Goal: Navigation & Orientation: Understand site structure

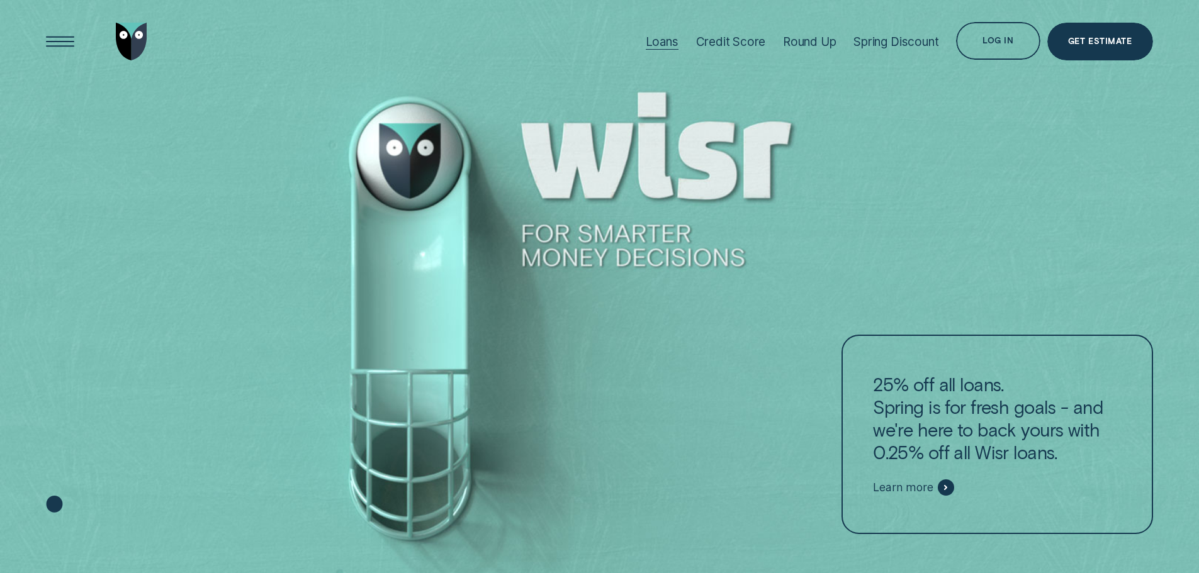
click at [661, 40] on div "Loans" at bounding box center [662, 42] width 33 height 14
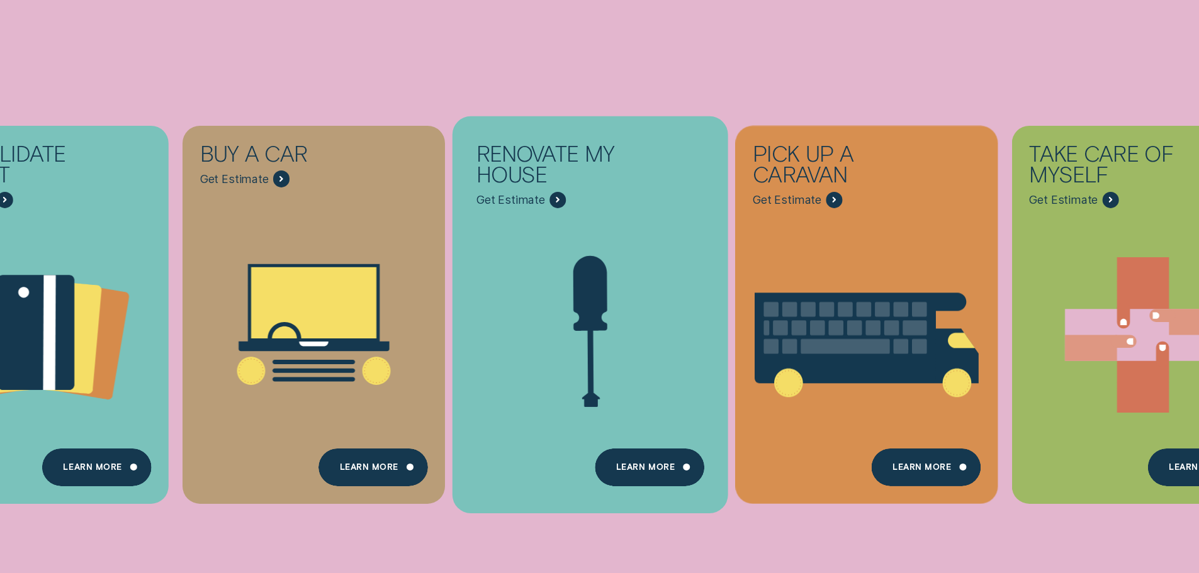
scroll to position [440, 0]
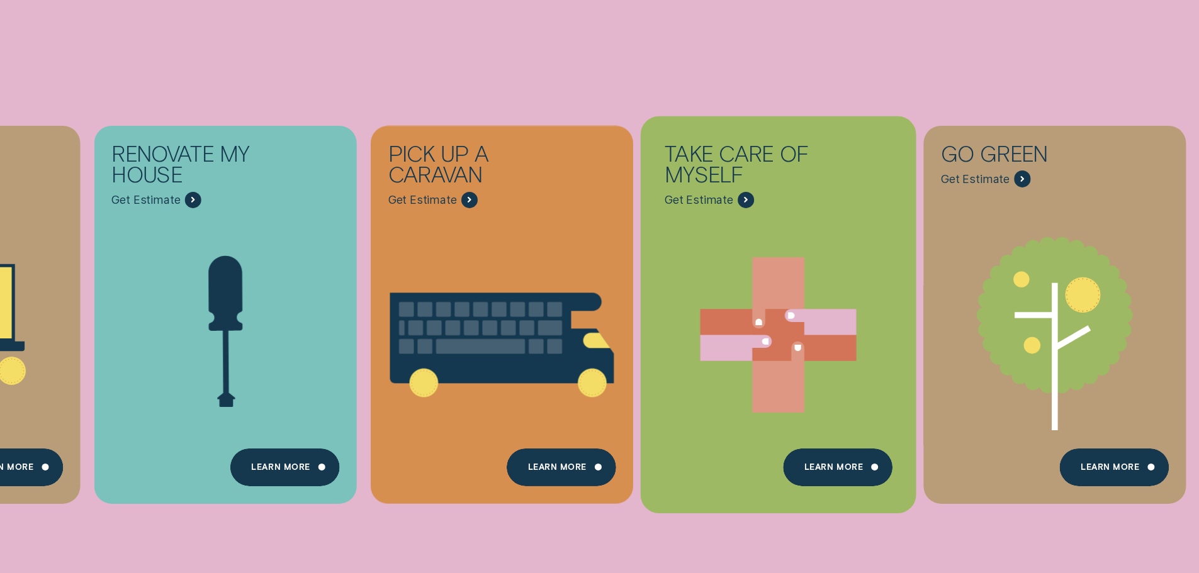
click at [726, 286] on icon "Take care of myself - Learn more" at bounding box center [779, 335] width 276 height 210
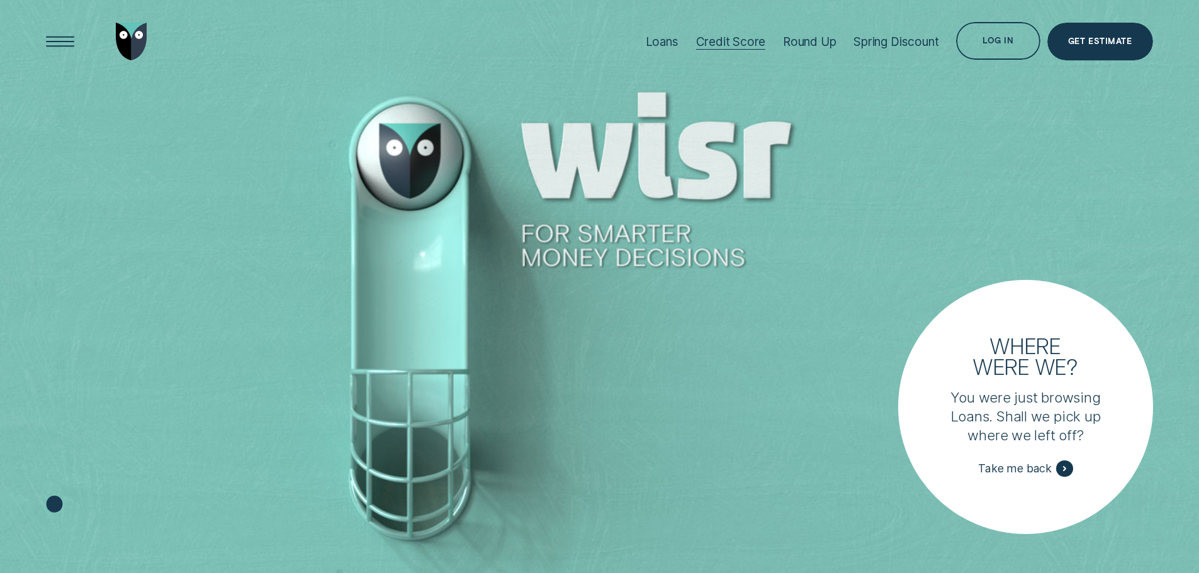
click at [730, 40] on div "Credit Score" at bounding box center [731, 42] width 70 height 14
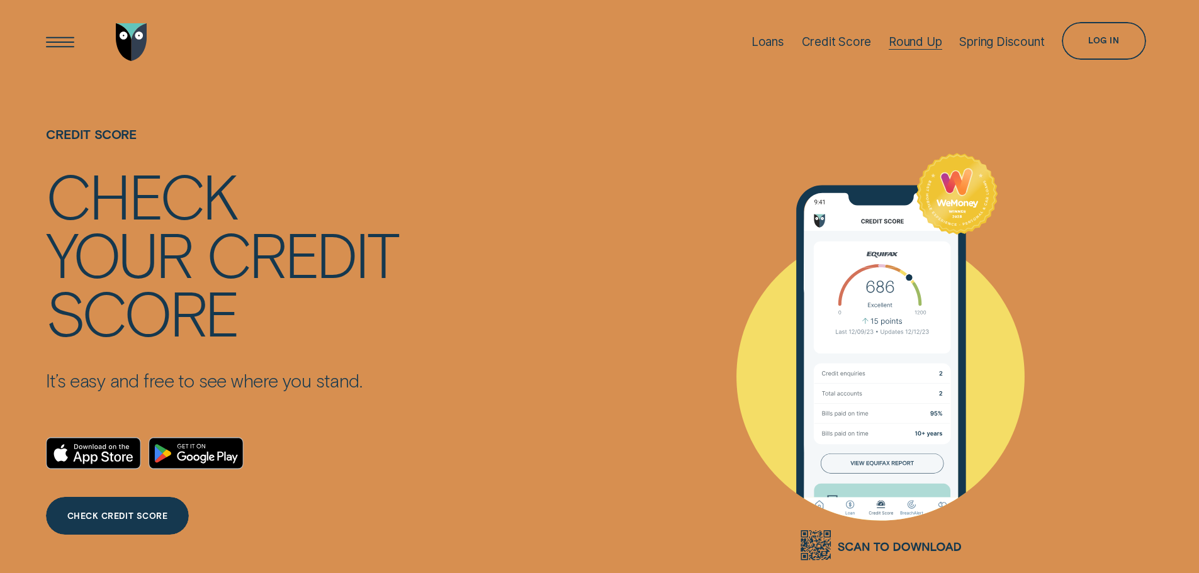
click at [920, 43] on div "Round Up" at bounding box center [914, 42] width 53 height 14
